Goal: Find specific page/section: Find specific page/section

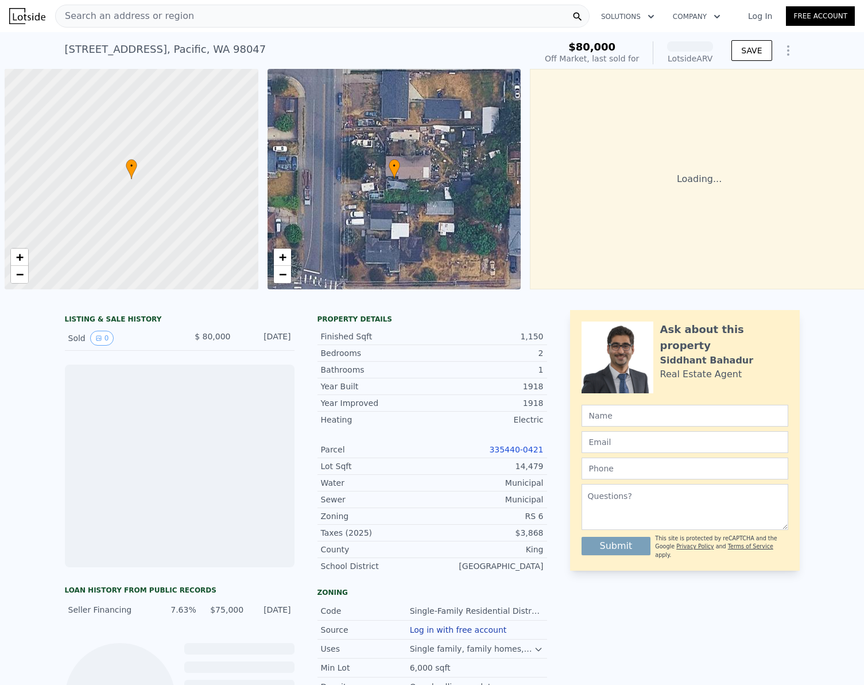
scroll to position [0, 5]
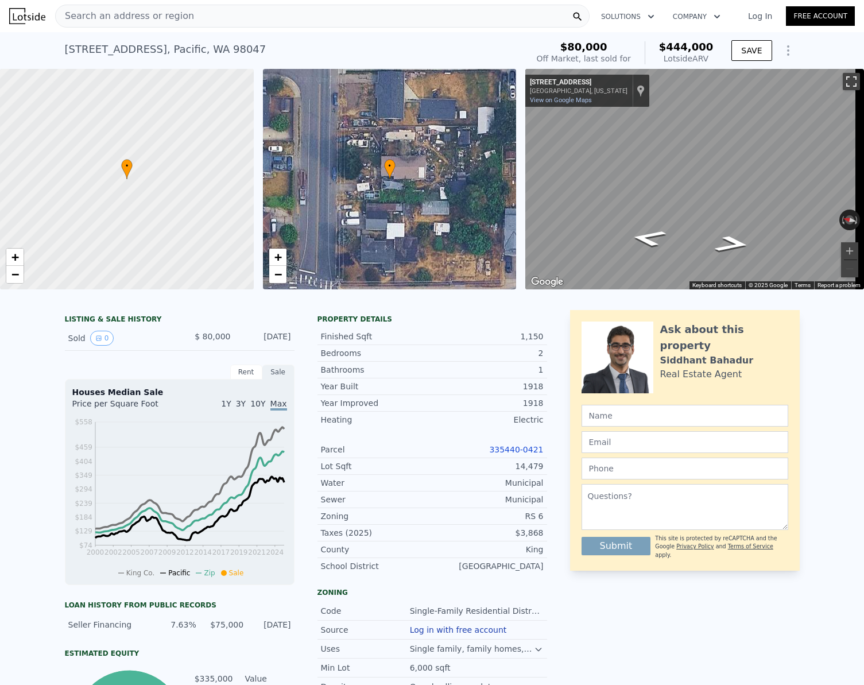
click at [843, 85] on button "Toggle fullscreen view" at bounding box center [851, 81] width 17 height 17
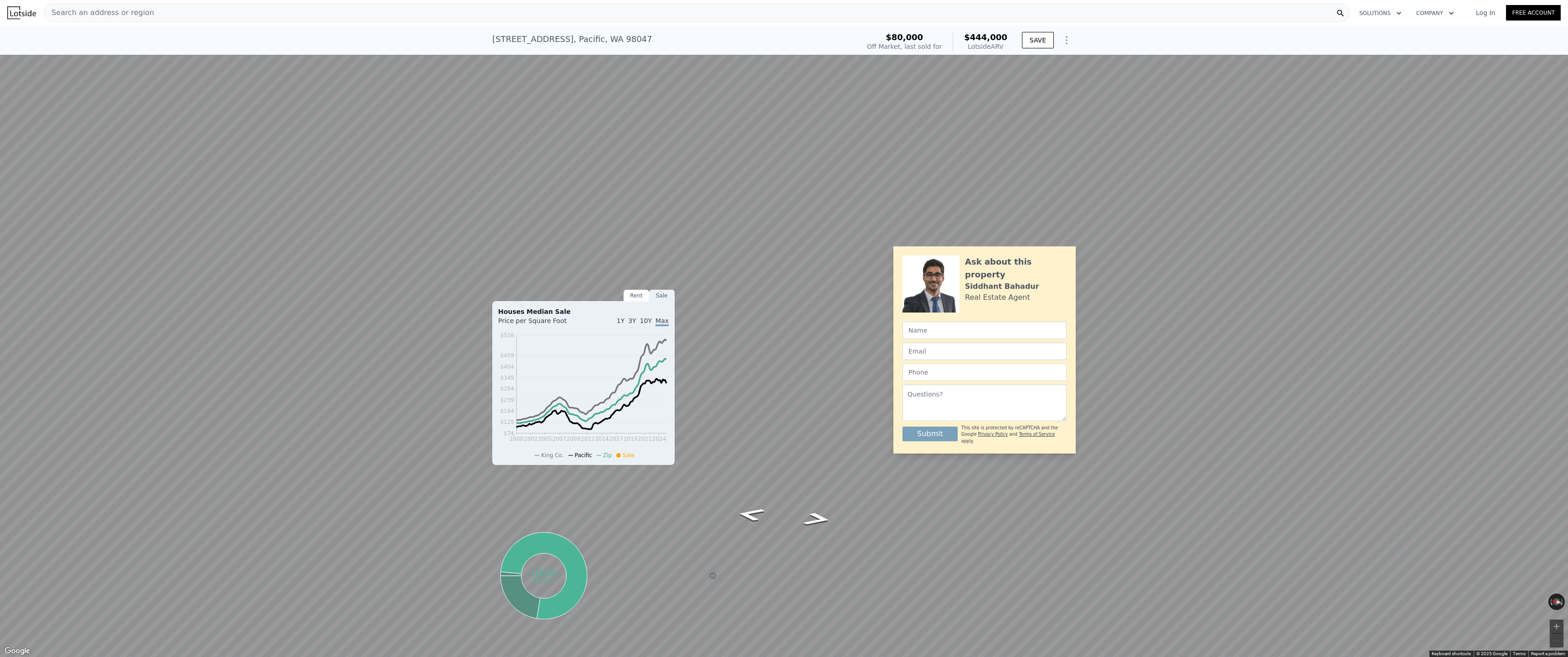
click at [685, 11] on button "Toggle fullscreen view" at bounding box center [1558, 10] width 13 height 14
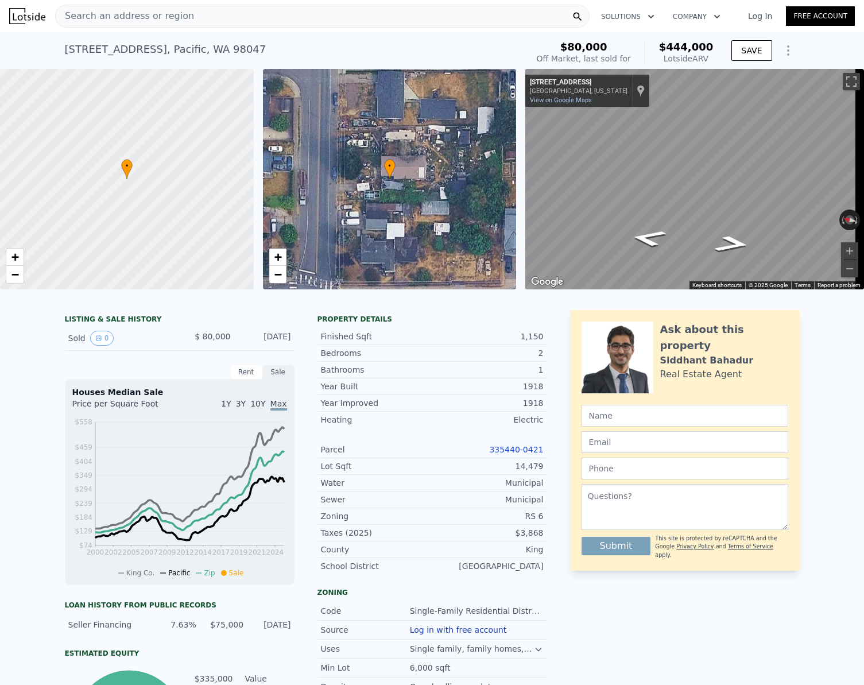
click at [507, 454] on link "335440-0421" at bounding box center [516, 449] width 54 height 9
click at [172, 13] on span "Search an address or region" at bounding box center [125, 16] width 138 height 14
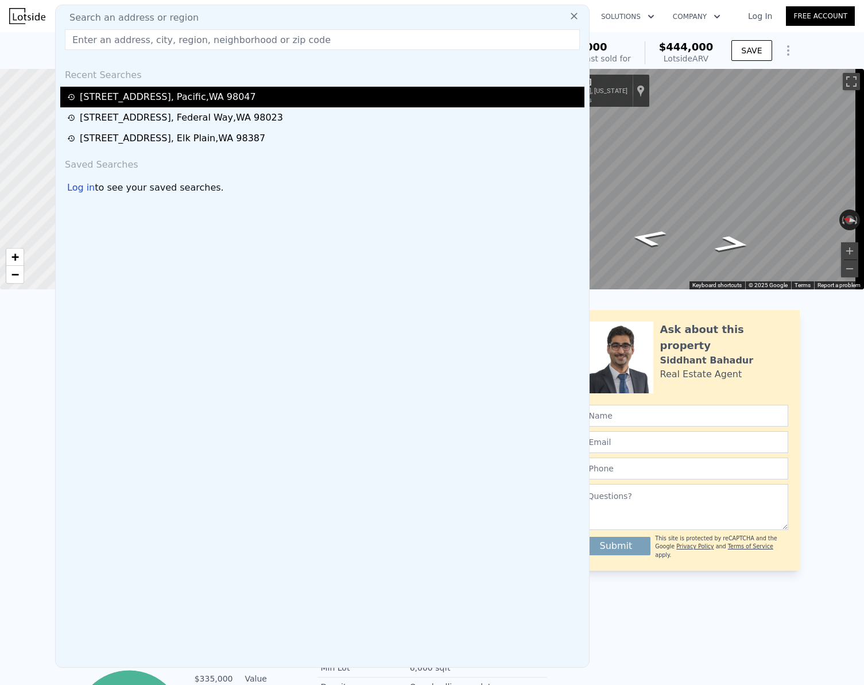
click at [156, 98] on div "[STREET_ADDRESS]" at bounding box center [168, 97] width 176 height 14
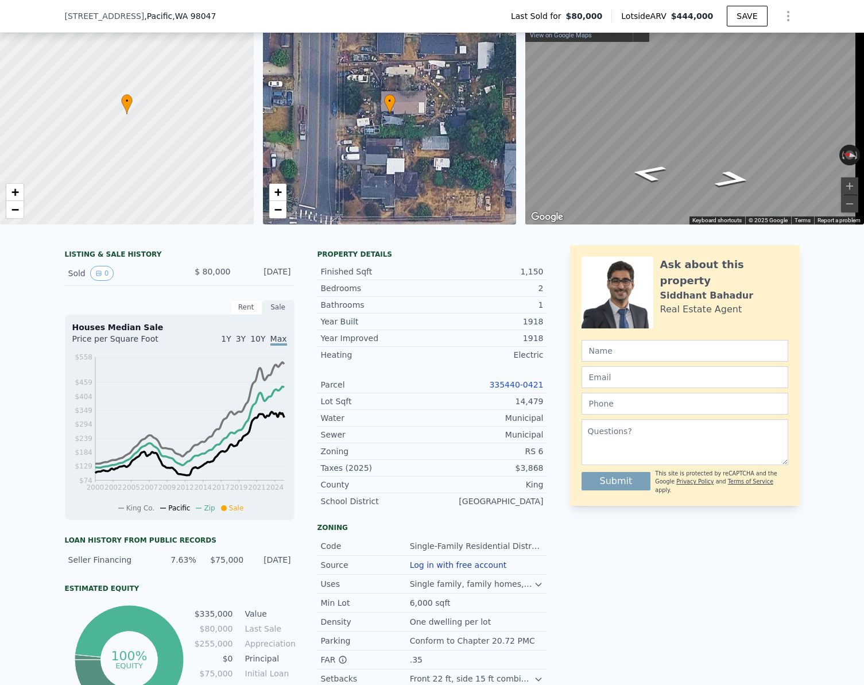
scroll to position [111, 0]
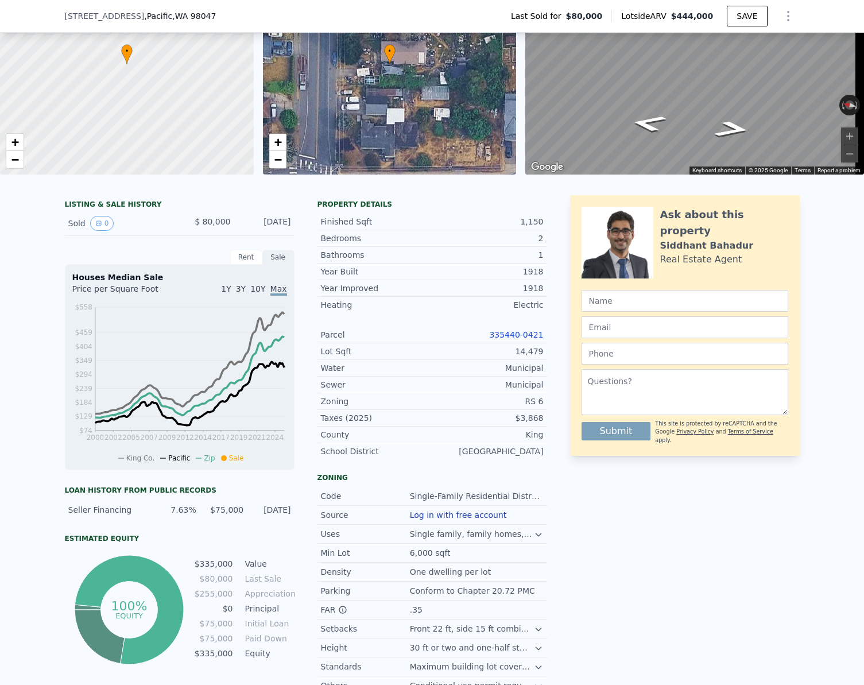
click at [444, 520] on button "Log in with free account" at bounding box center [458, 514] width 97 height 9
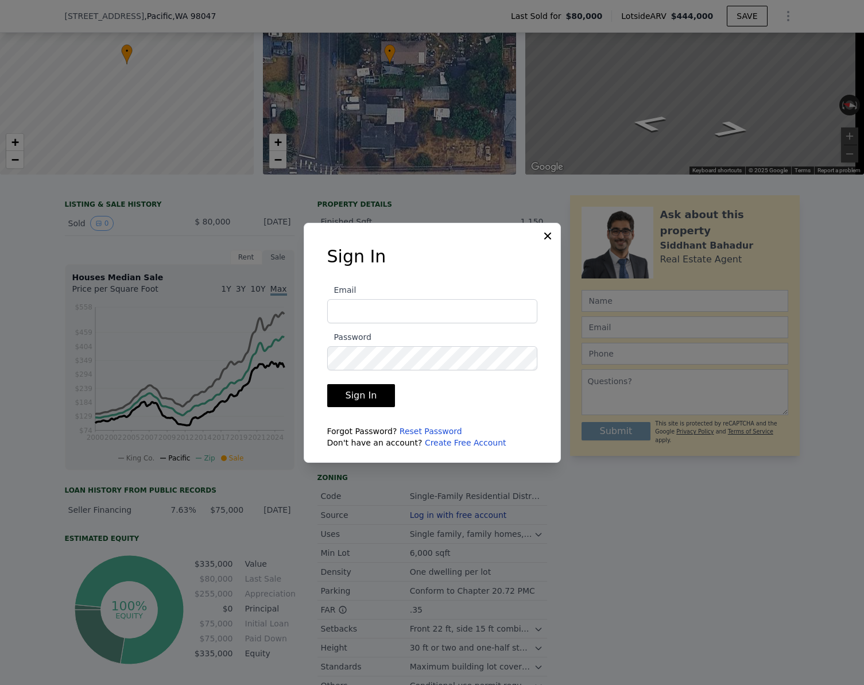
type input "[EMAIL_ADDRESS][DOMAIN_NAME]"
click at [378, 399] on button "Sign In" at bounding box center [361, 395] width 68 height 23
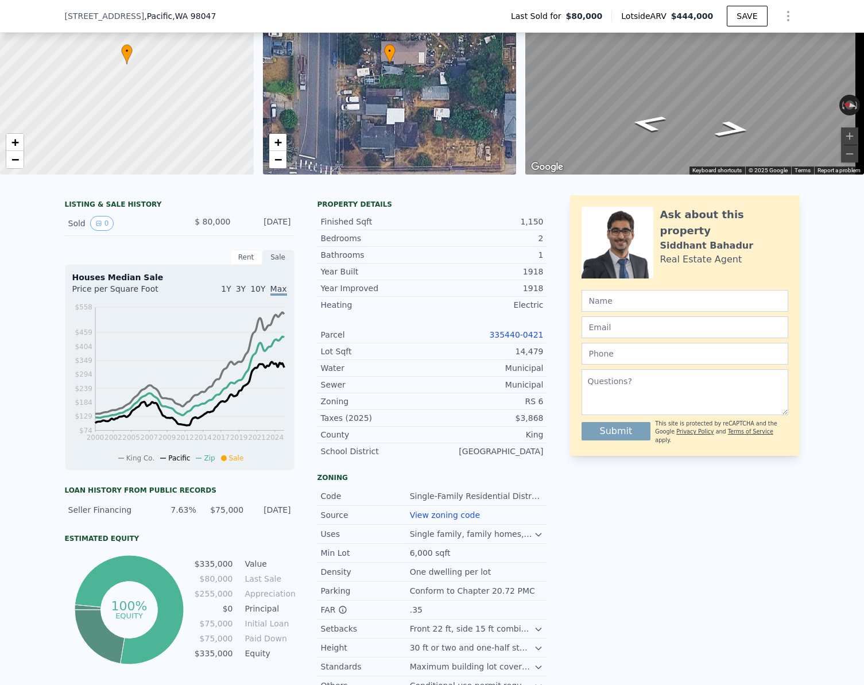
click at [520, 339] on link "335440-0421" at bounding box center [516, 334] width 54 height 9
